Goal: Transaction & Acquisition: Book appointment/travel/reservation

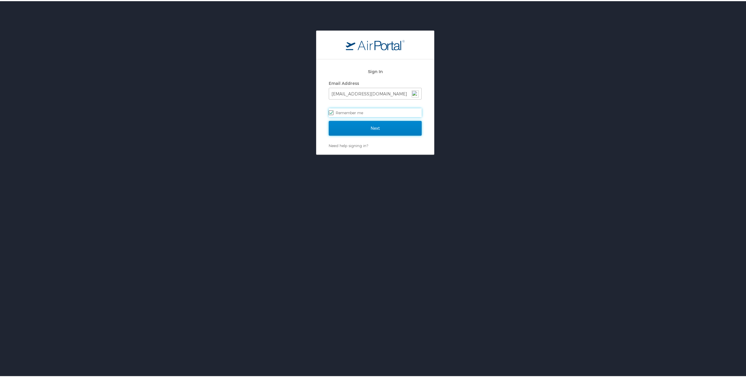
click at [367, 127] on input "Next" at bounding box center [375, 127] width 93 height 15
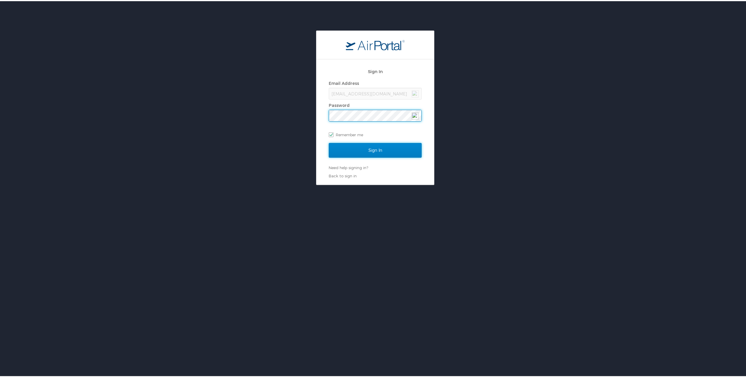
click at [366, 152] on input "Sign In" at bounding box center [375, 149] width 93 height 15
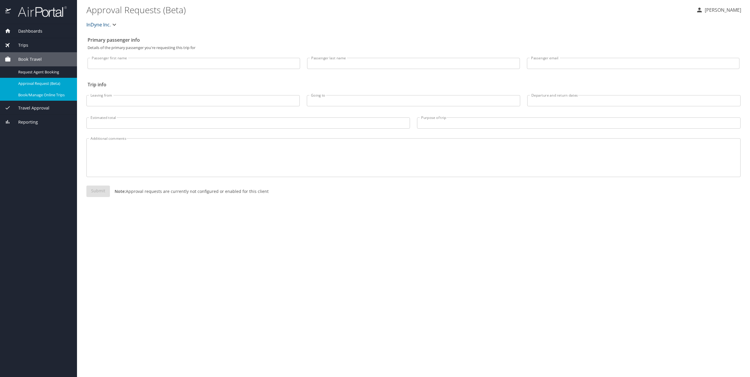
click at [35, 97] on span "Book/Manage Online Trips" at bounding box center [44, 95] width 52 height 6
